Goal: Task Accomplishment & Management: Manage account settings

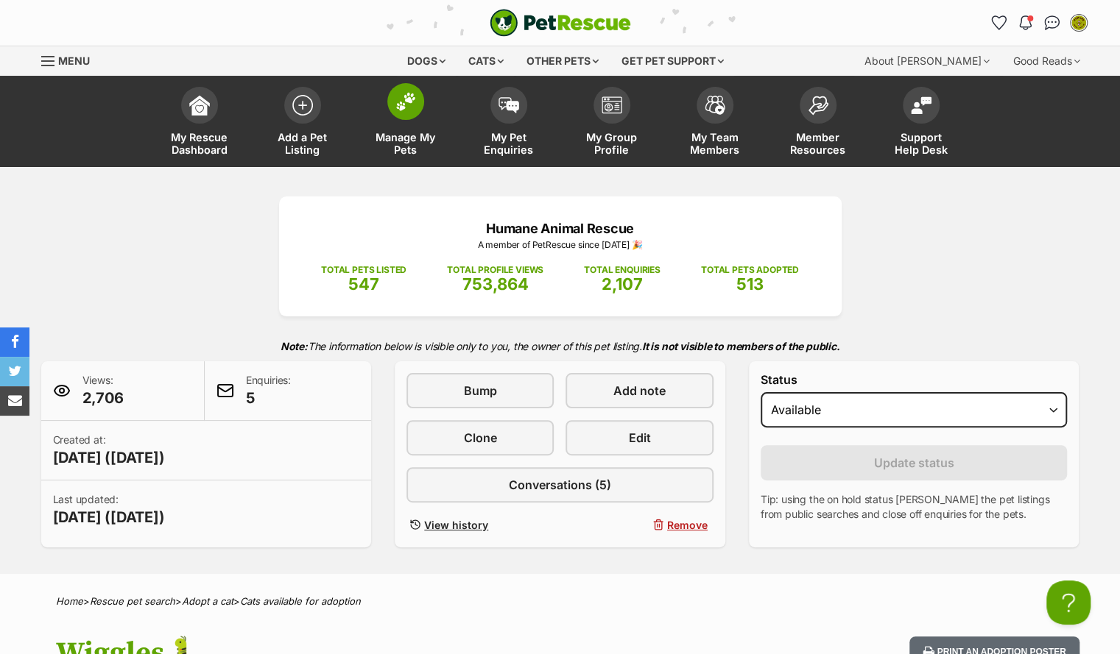
click at [422, 158] on link "Manage My Pets" at bounding box center [405, 123] width 103 height 88
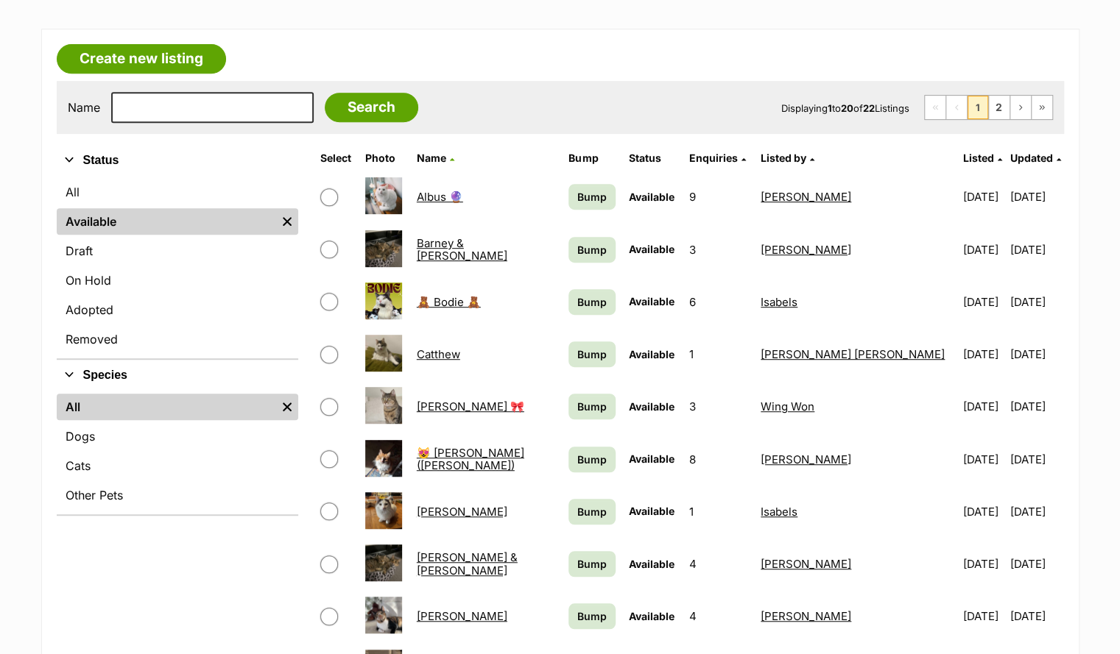
scroll to position [351, 0]
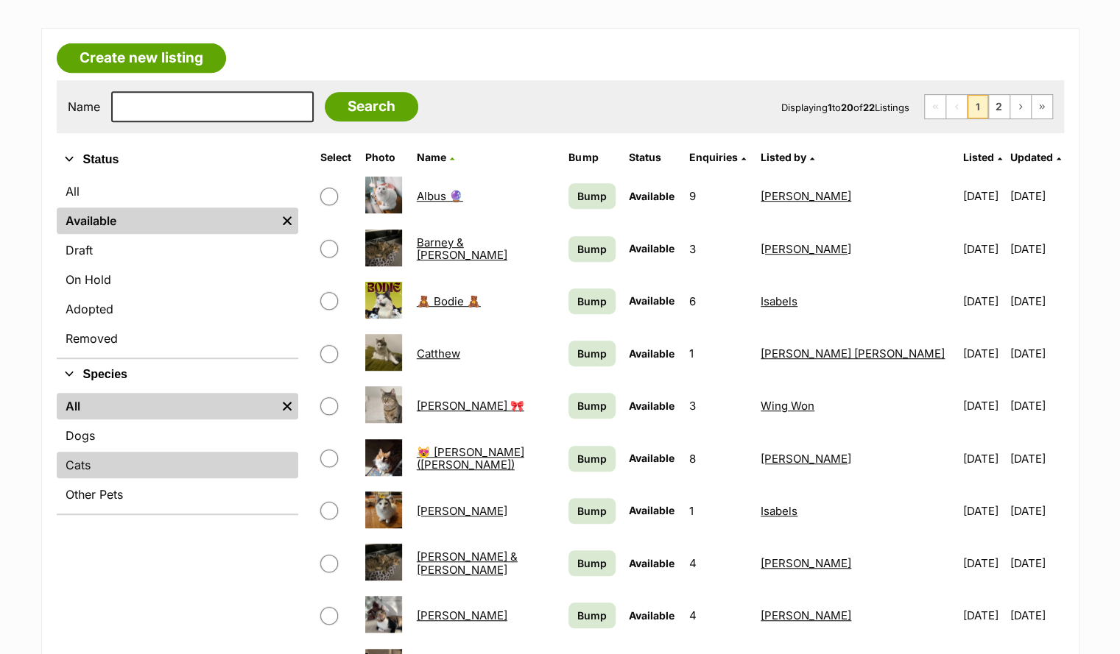
click at [127, 470] on link "Cats" at bounding box center [177, 465] width 241 height 26
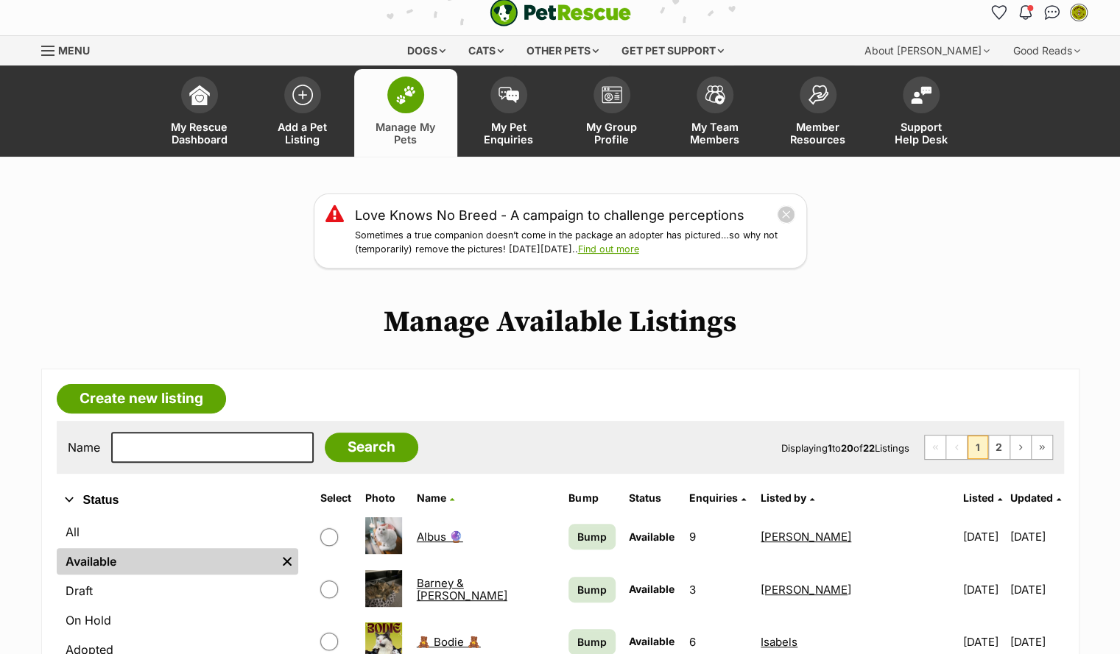
scroll to position [0, 0]
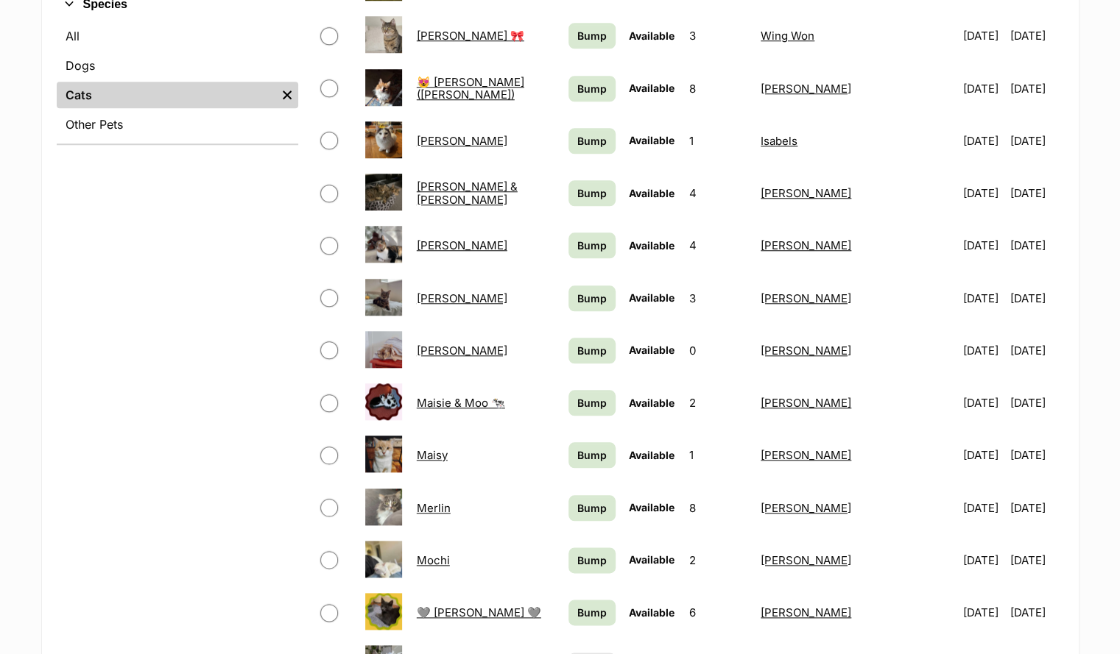
scroll to position [745, 0]
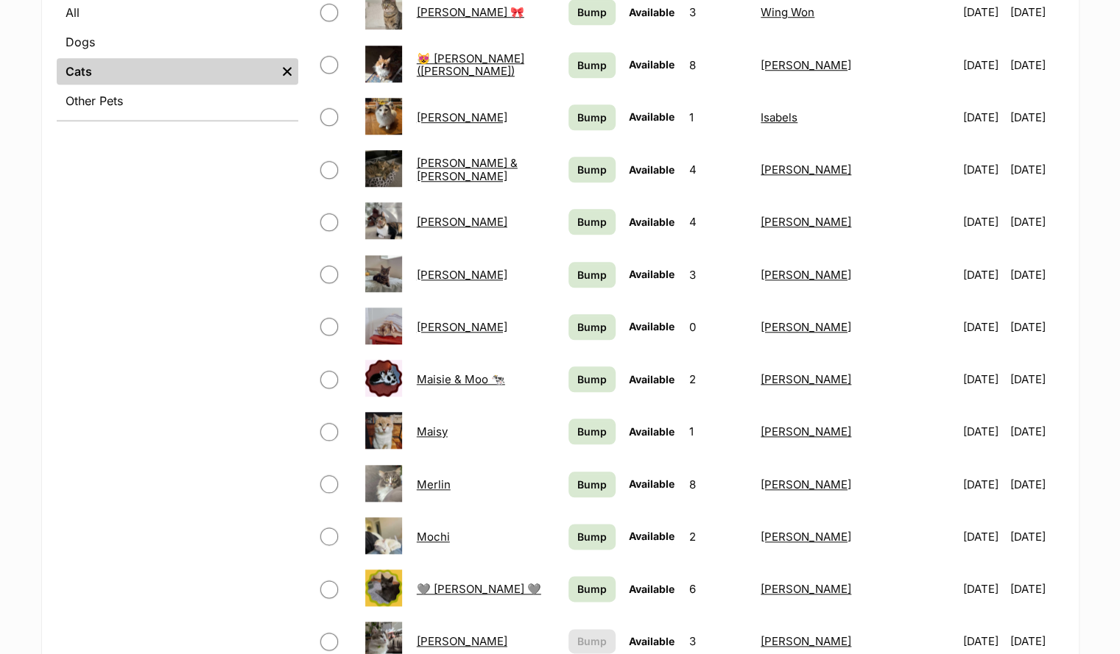
click at [459, 322] on link "[PERSON_NAME]" at bounding box center [462, 327] width 91 height 14
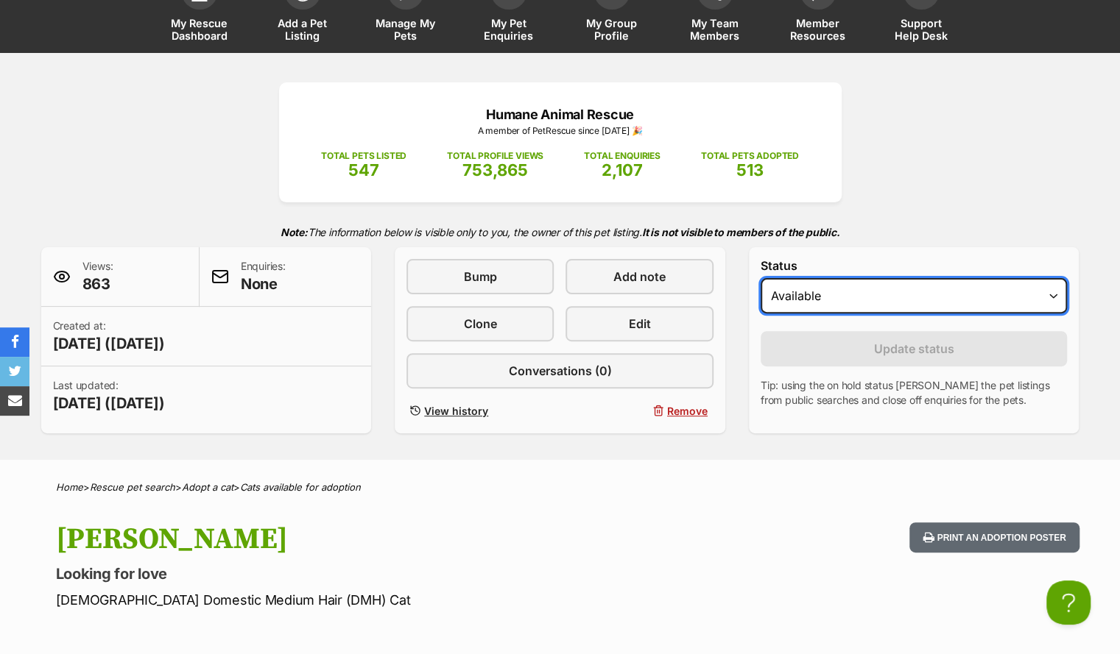
click at [873, 280] on select "Draft Available On hold Adopted" at bounding box center [913, 295] width 307 height 35
select select "on_hold"
click at [760, 278] on select "Draft Available On hold Adopted" at bounding box center [913, 295] width 307 height 35
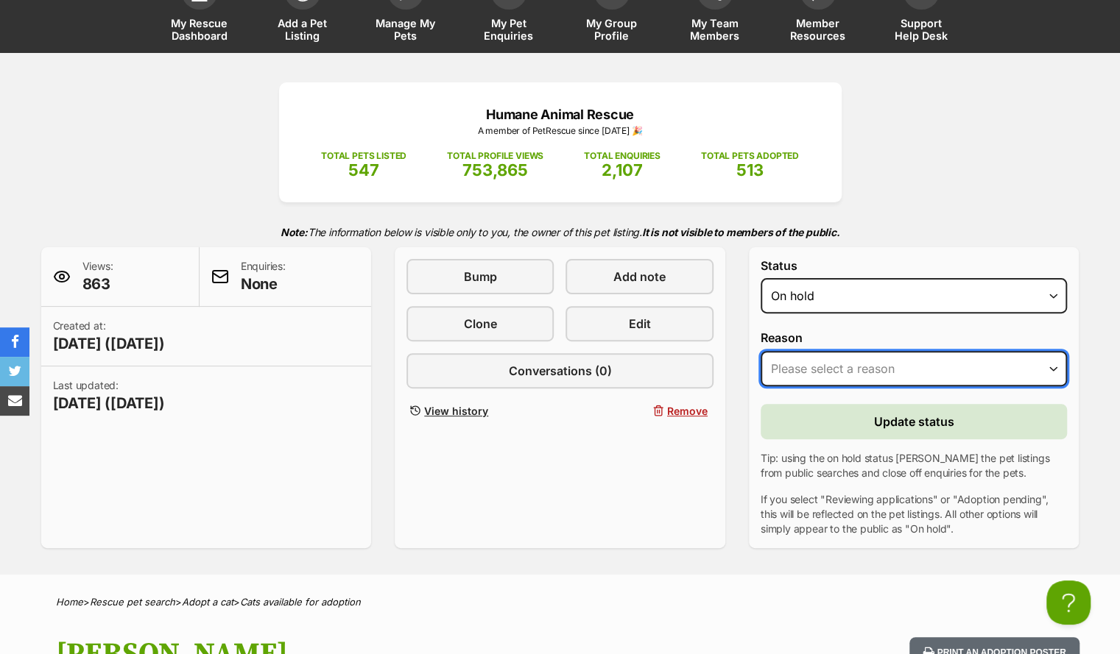
click at [824, 367] on select "Please select a reason Medical reasons Reviewing applications Adoption pending …" at bounding box center [913, 368] width 307 height 35
select select "adoption_pending"
click at [760, 351] on select "Please select a reason Medical reasons Reviewing applications Adoption pending …" at bounding box center [913, 368] width 307 height 35
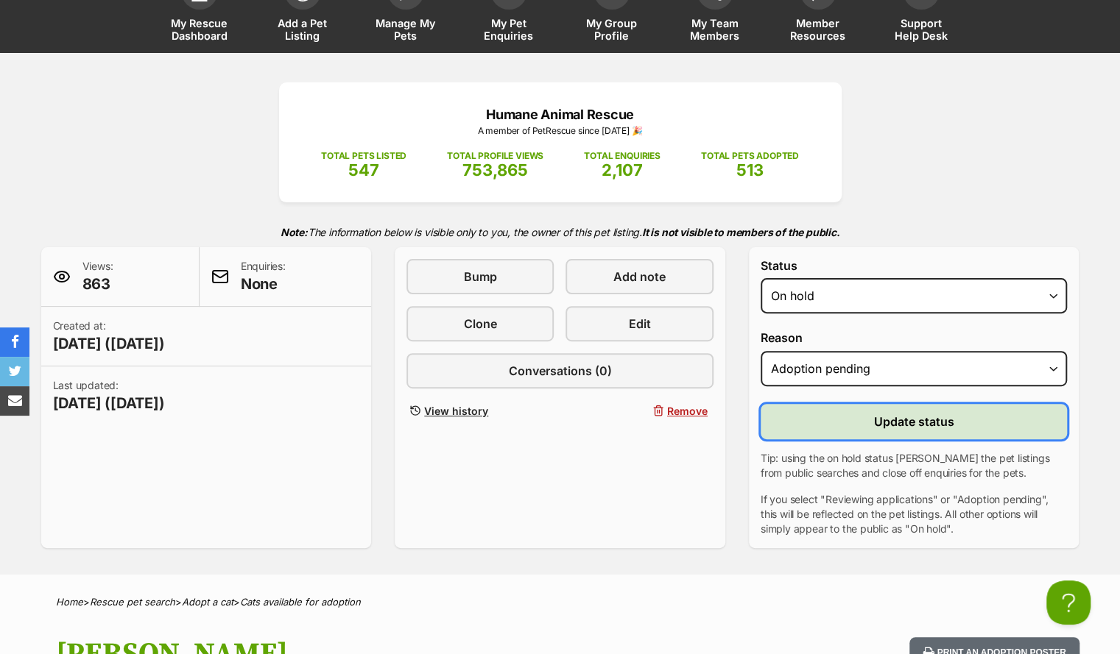
click at [880, 413] on span "Update status" at bounding box center [914, 422] width 80 height 18
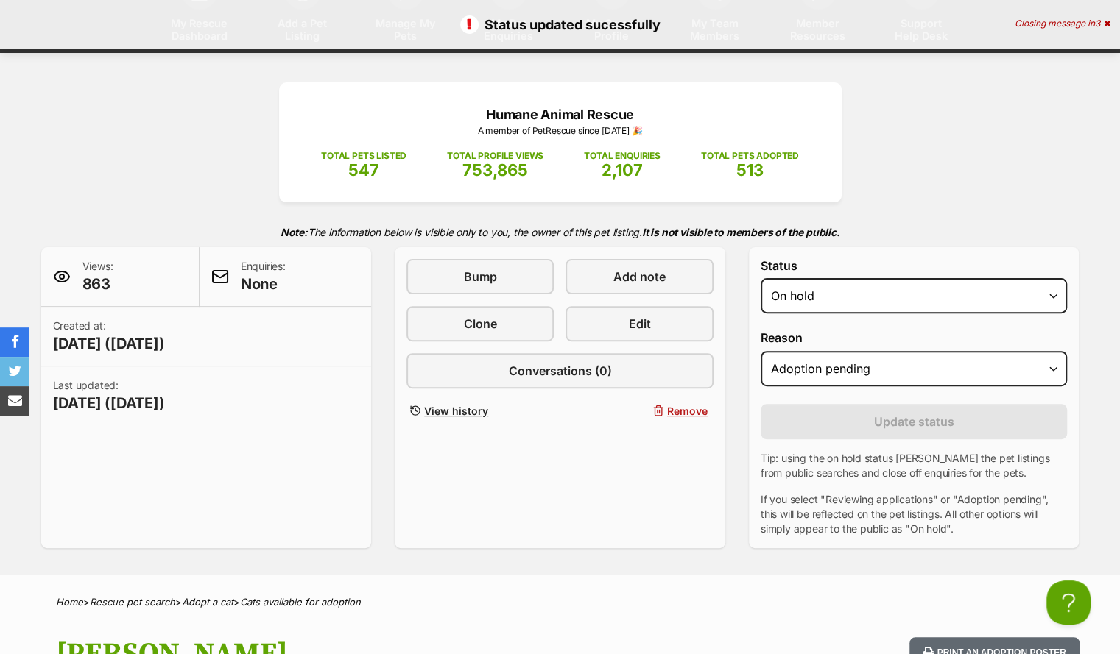
click at [1106, 23] on icon at bounding box center [1106, 23] width 7 height 9
